Goal: Navigation & Orientation: Find specific page/section

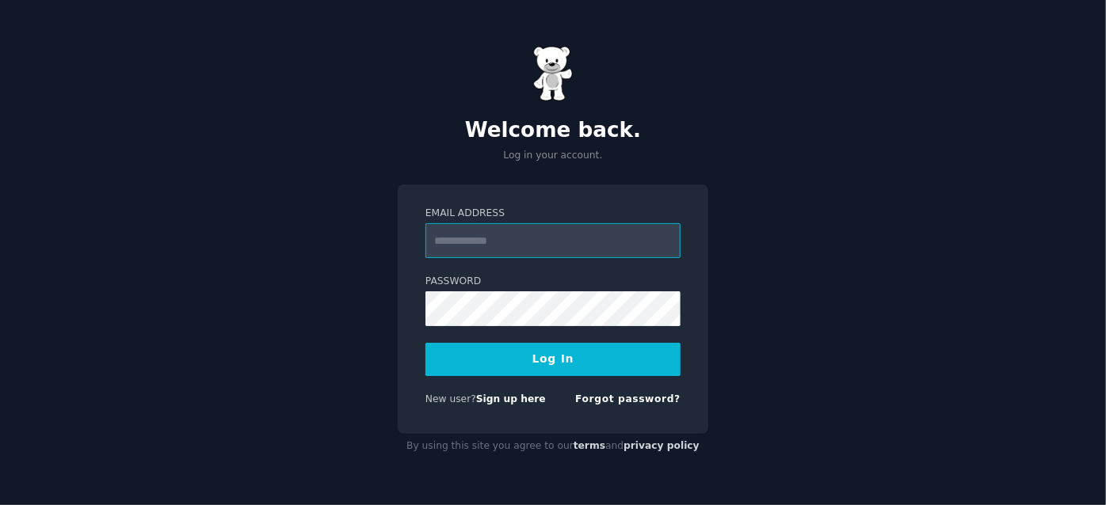
click at [626, 234] on input "Email Address" at bounding box center [552, 240] width 255 height 35
type input "**********"
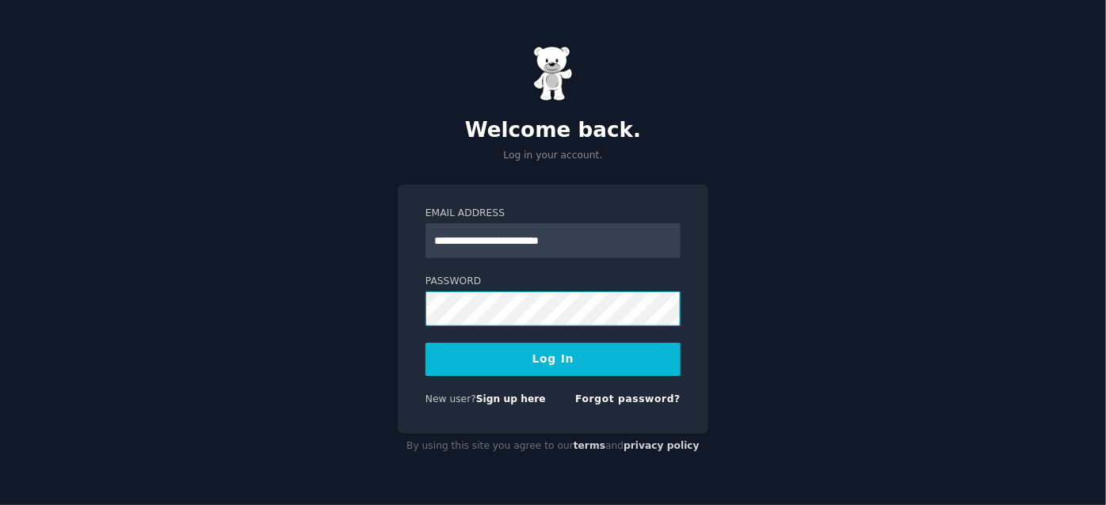
click at [425, 343] on button "Log In" at bounding box center [552, 359] width 255 height 33
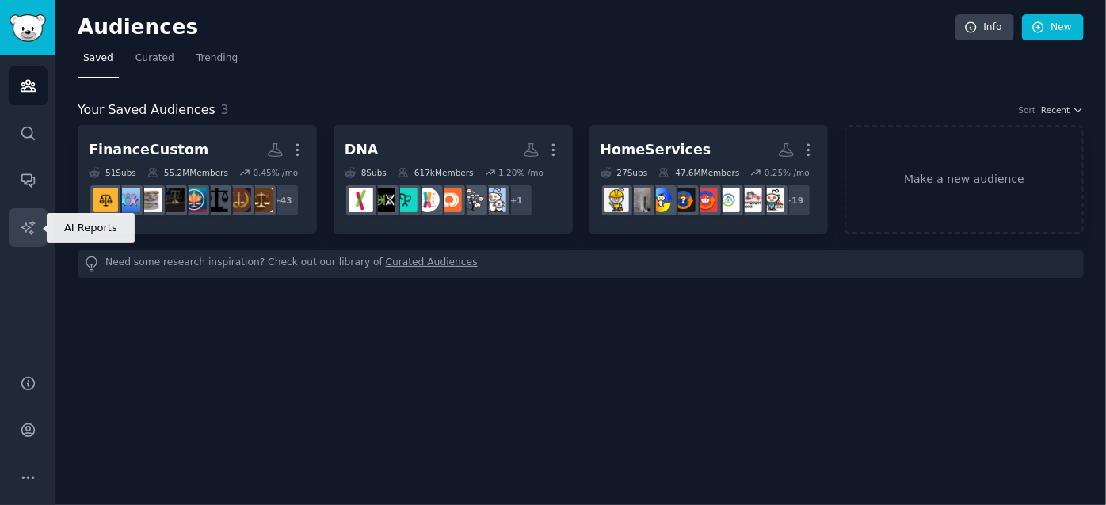
click at [35, 216] on link "AI Reports" at bounding box center [28, 227] width 39 height 39
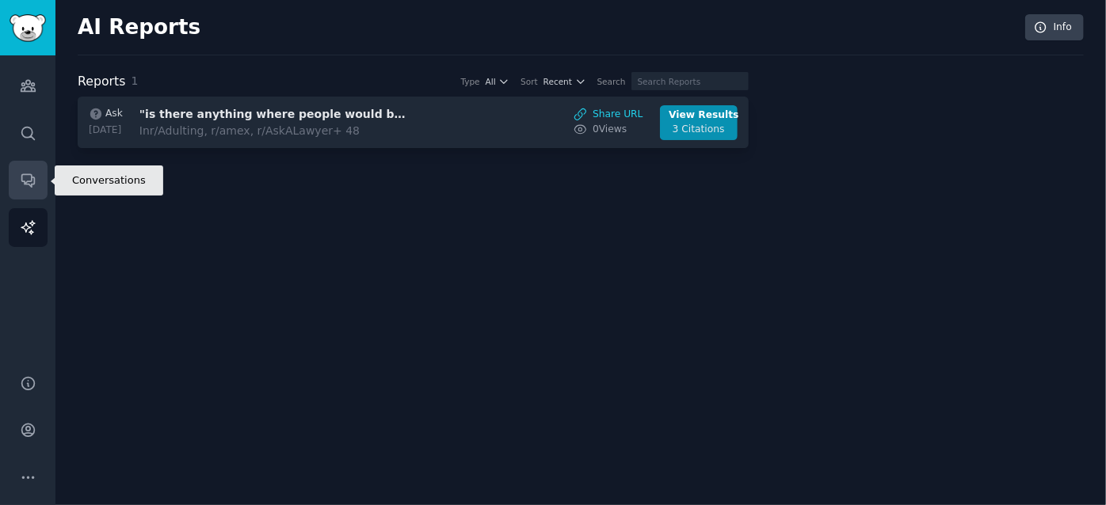
click at [36, 186] on link "Conversations" at bounding box center [28, 180] width 39 height 39
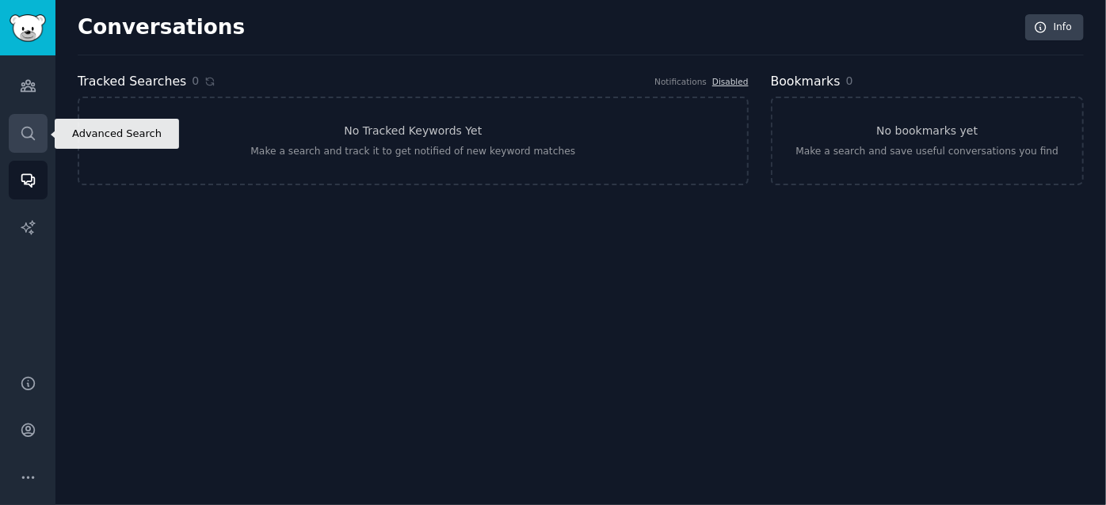
click at [42, 146] on link "Search" at bounding box center [28, 133] width 39 height 39
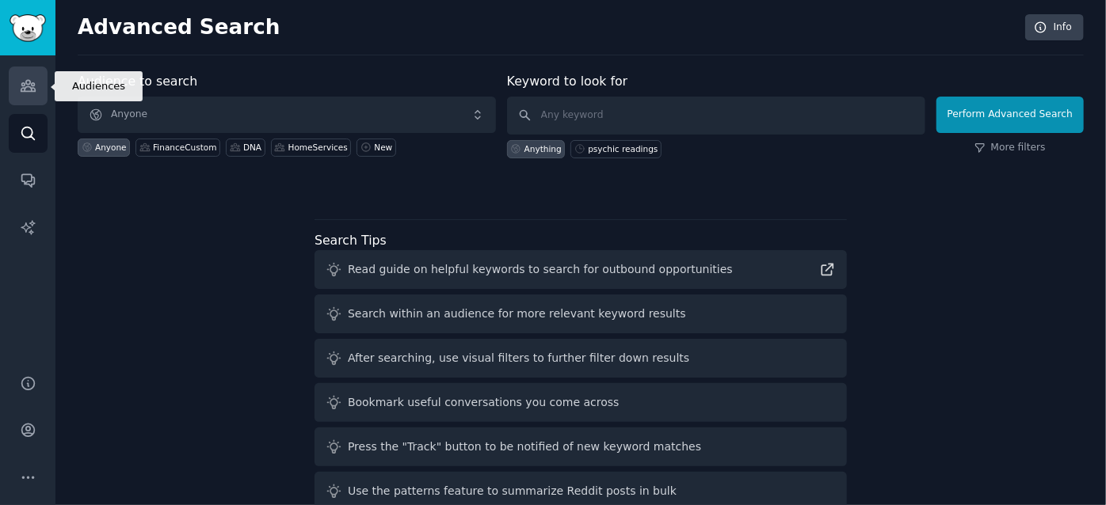
click at [35, 74] on link "Audiences" at bounding box center [28, 86] width 39 height 39
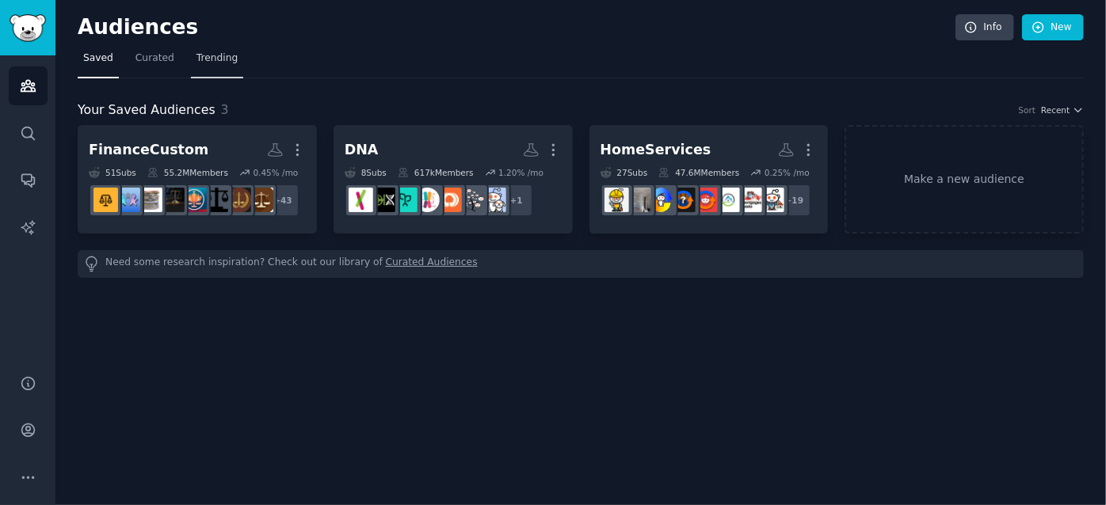
click at [219, 63] on span "Trending" at bounding box center [216, 58] width 41 height 14
